Goal: Find specific page/section: Find specific page/section

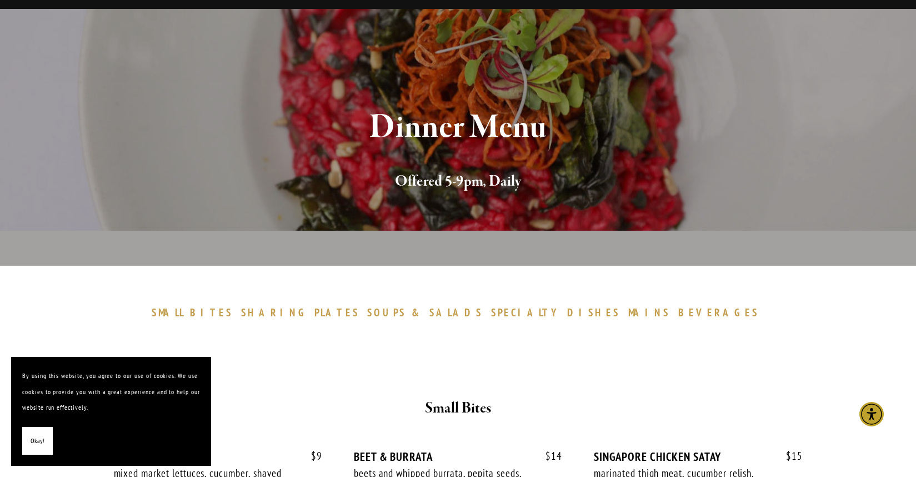
scroll to position [36, 0]
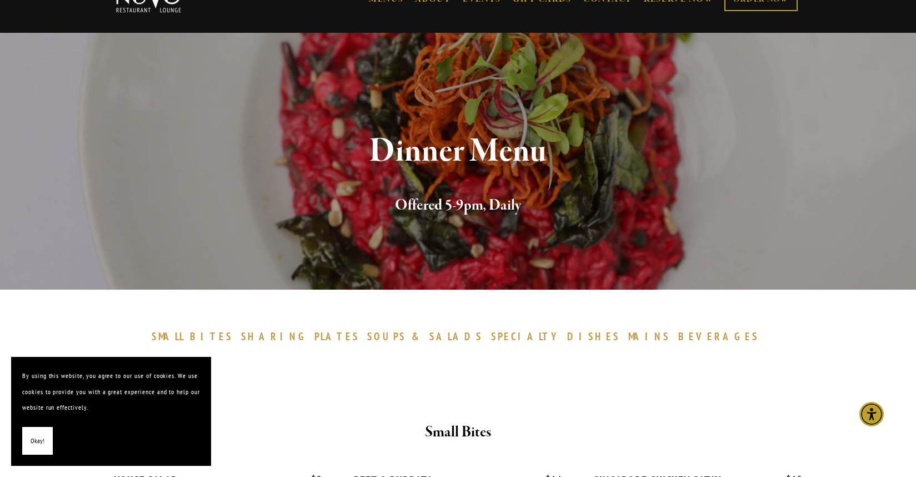
click at [679, 335] on span "BEVERAGES" at bounding box center [719, 336] width 81 height 13
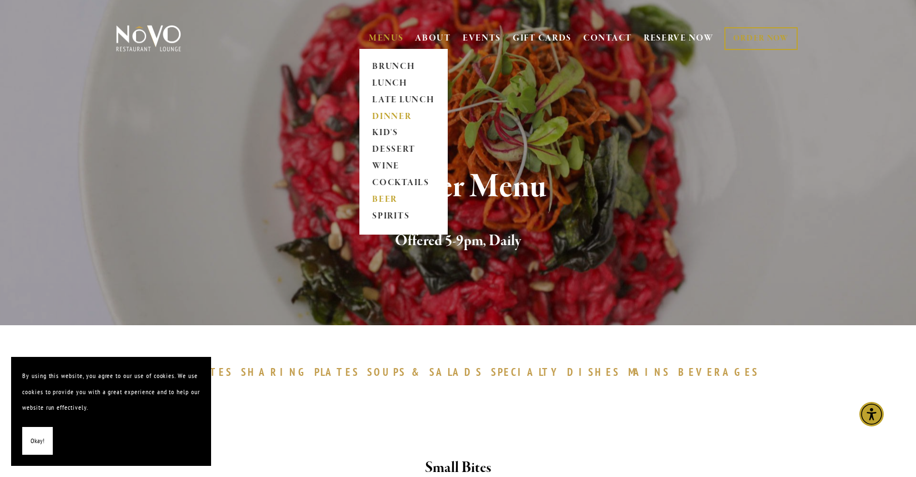
click at [382, 197] on link "BEER" at bounding box center [403, 200] width 69 height 17
